Goal: Task Accomplishment & Management: Complete application form

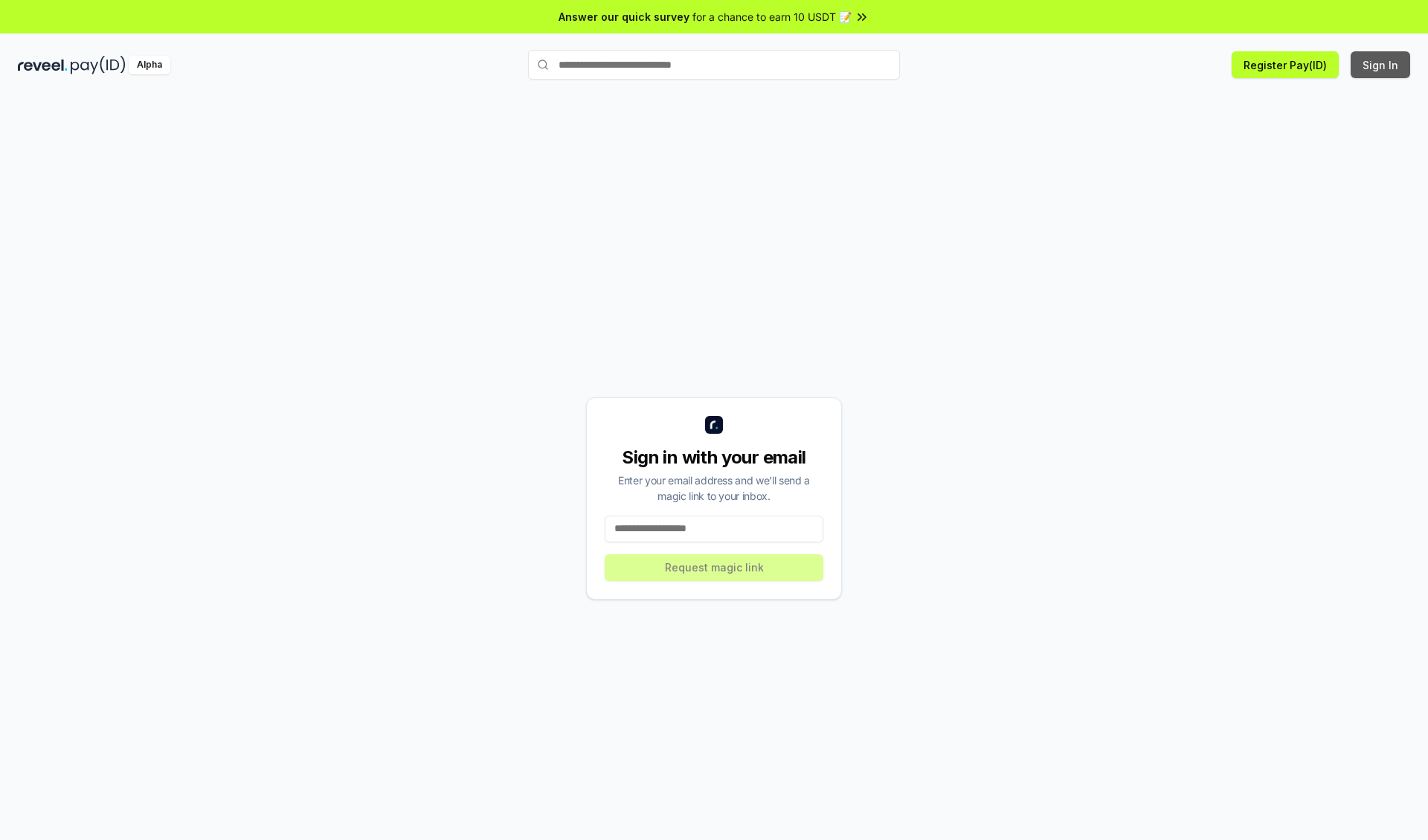
click at [1382, 65] on button "Sign In" at bounding box center [1380, 64] width 60 height 26
type input "**********"
click at [714, 567] on button "Request magic link" at bounding box center [714, 567] width 218 height 26
